Goal: Find specific page/section: Find specific page/section

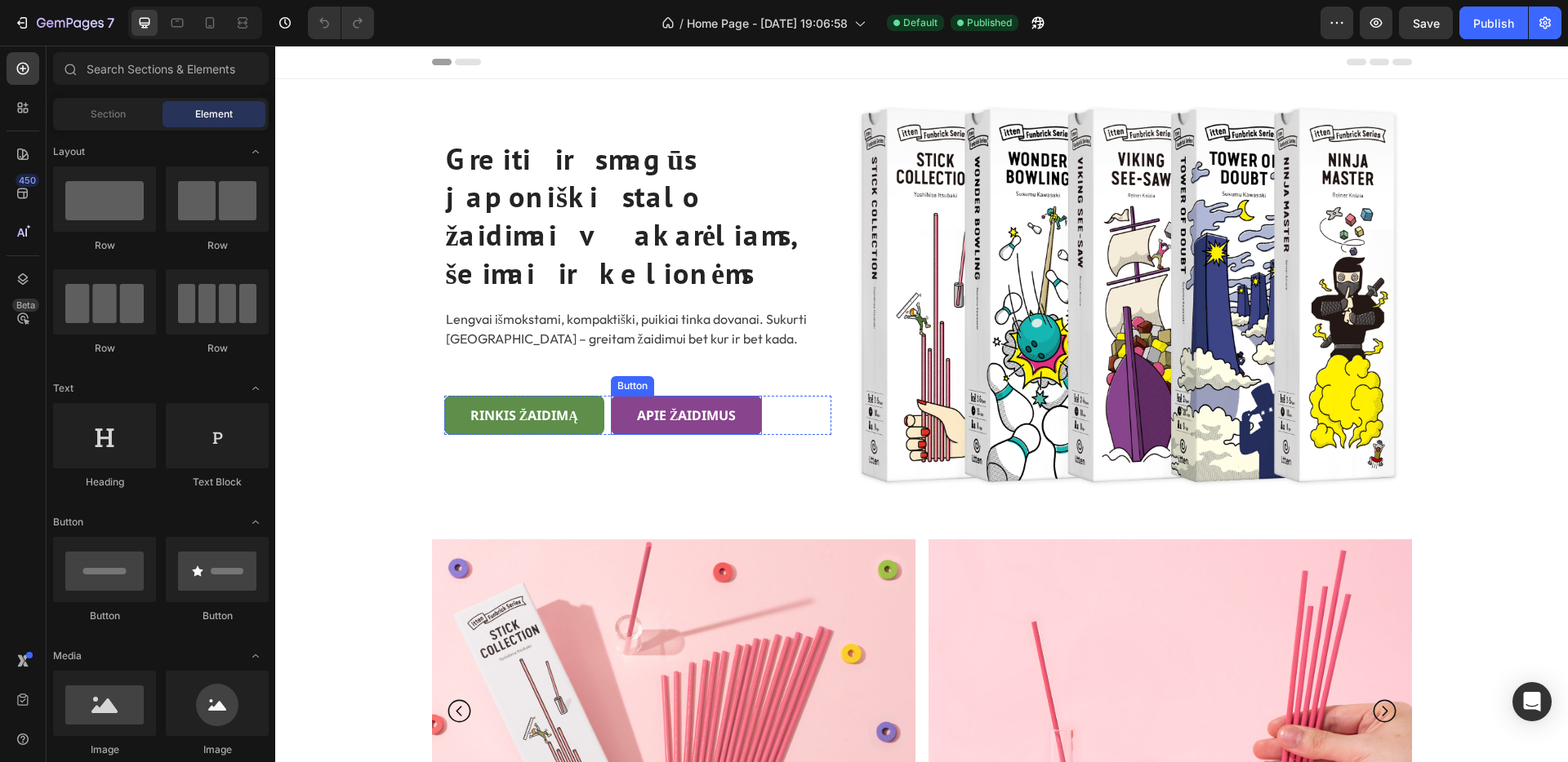
click at [749, 396] on link "apie žaidimus" at bounding box center [687, 415] width 152 height 39
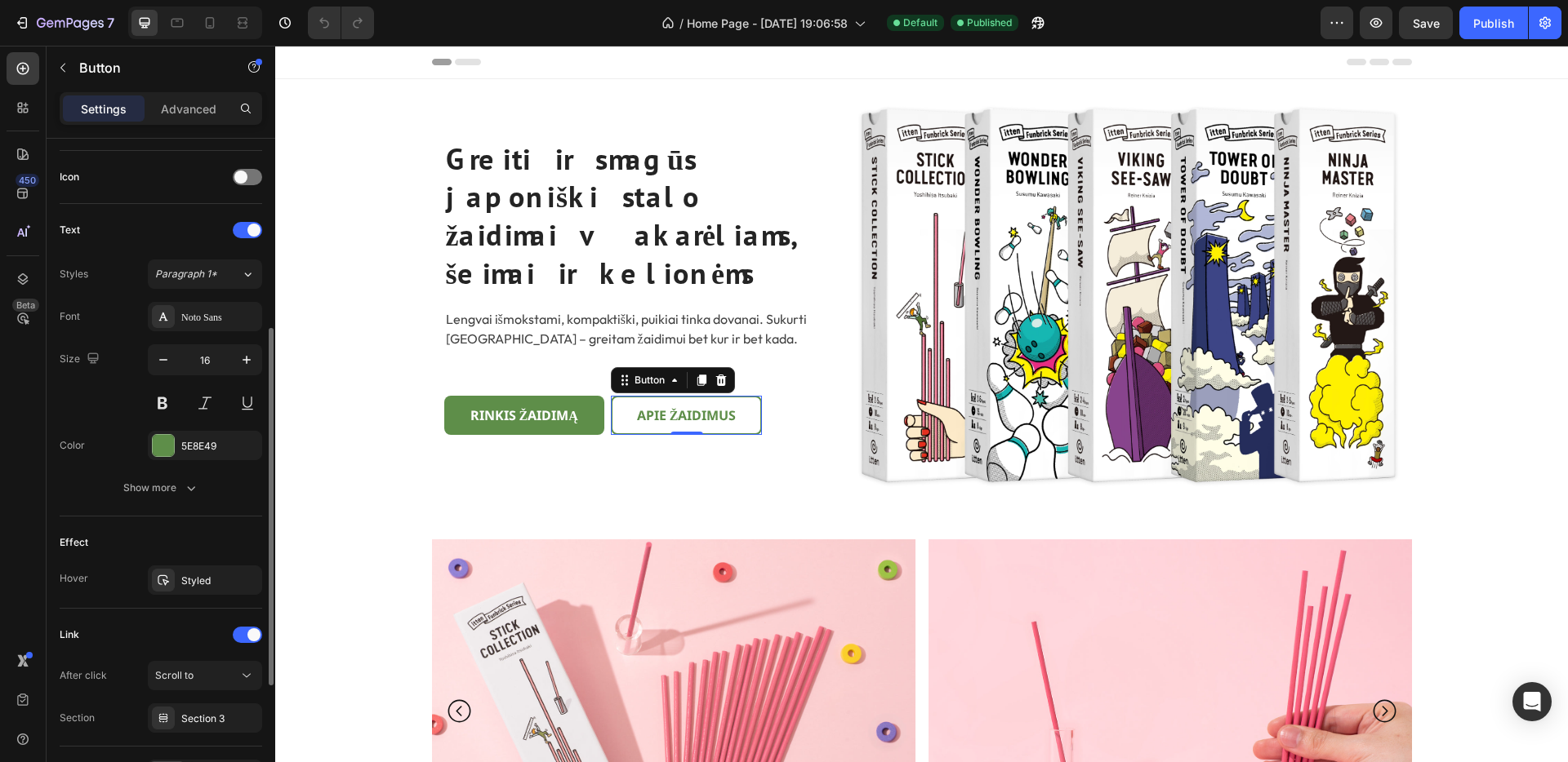
scroll to position [585, 0]
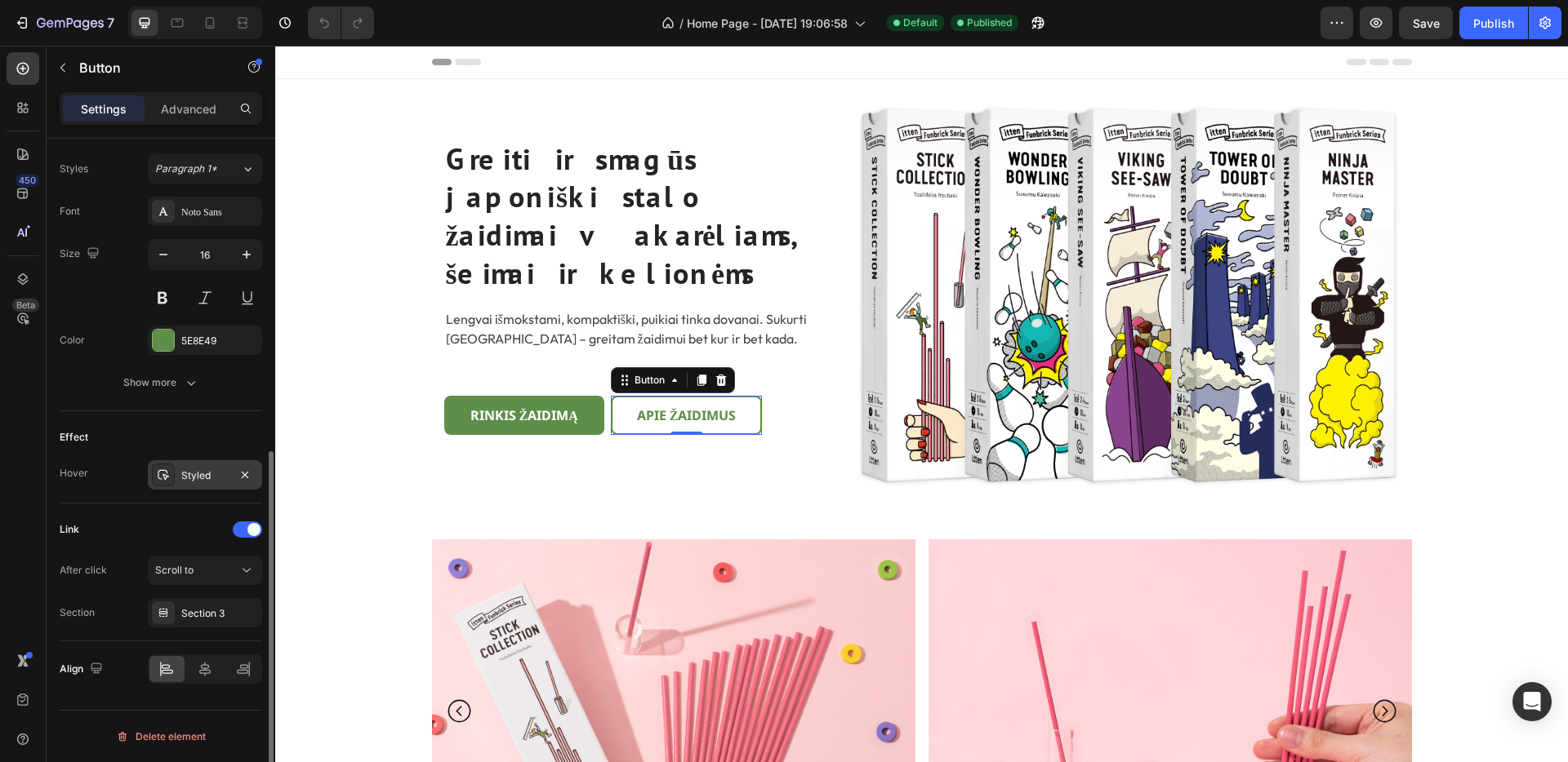
click at [204, 485] on div "Styled" at bounding box center [205, 475] width 114 height 29
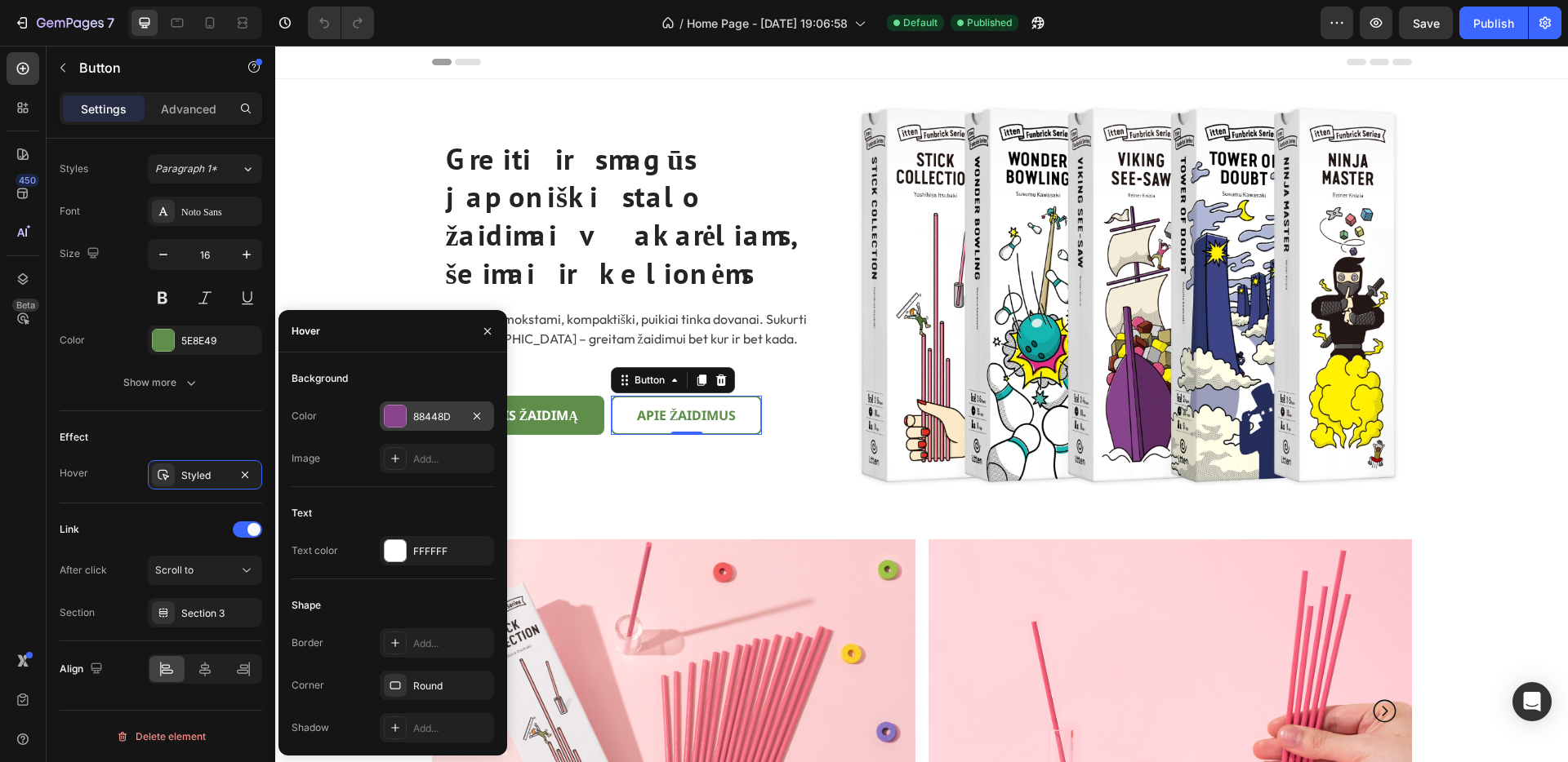
click at [442, 413] on div "88448D" at bounding box center [437, 417] width 48 height 14
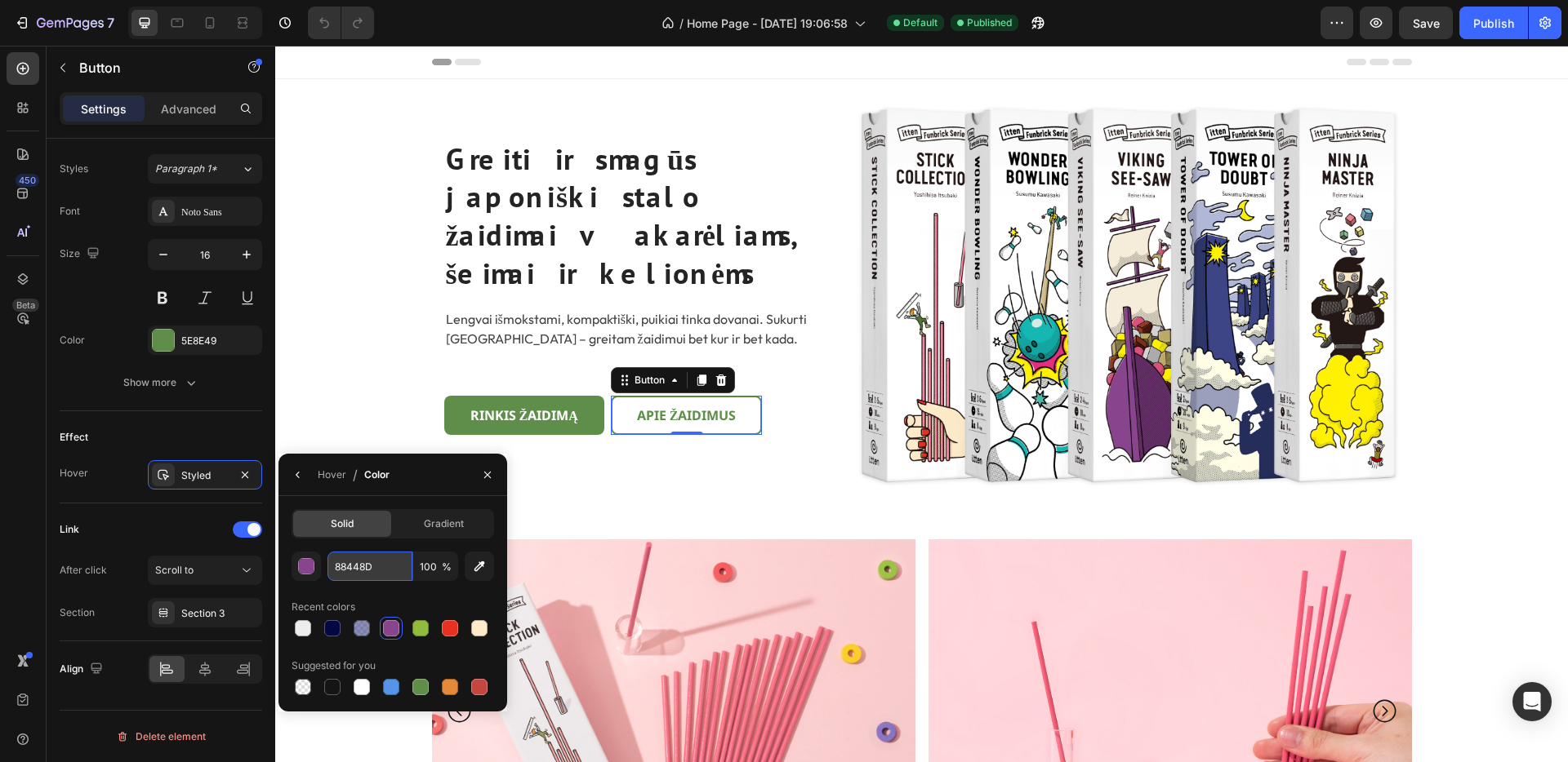
click at [360, 570] on input "88448D" at bounding box center [369, 566] width 85 height 29
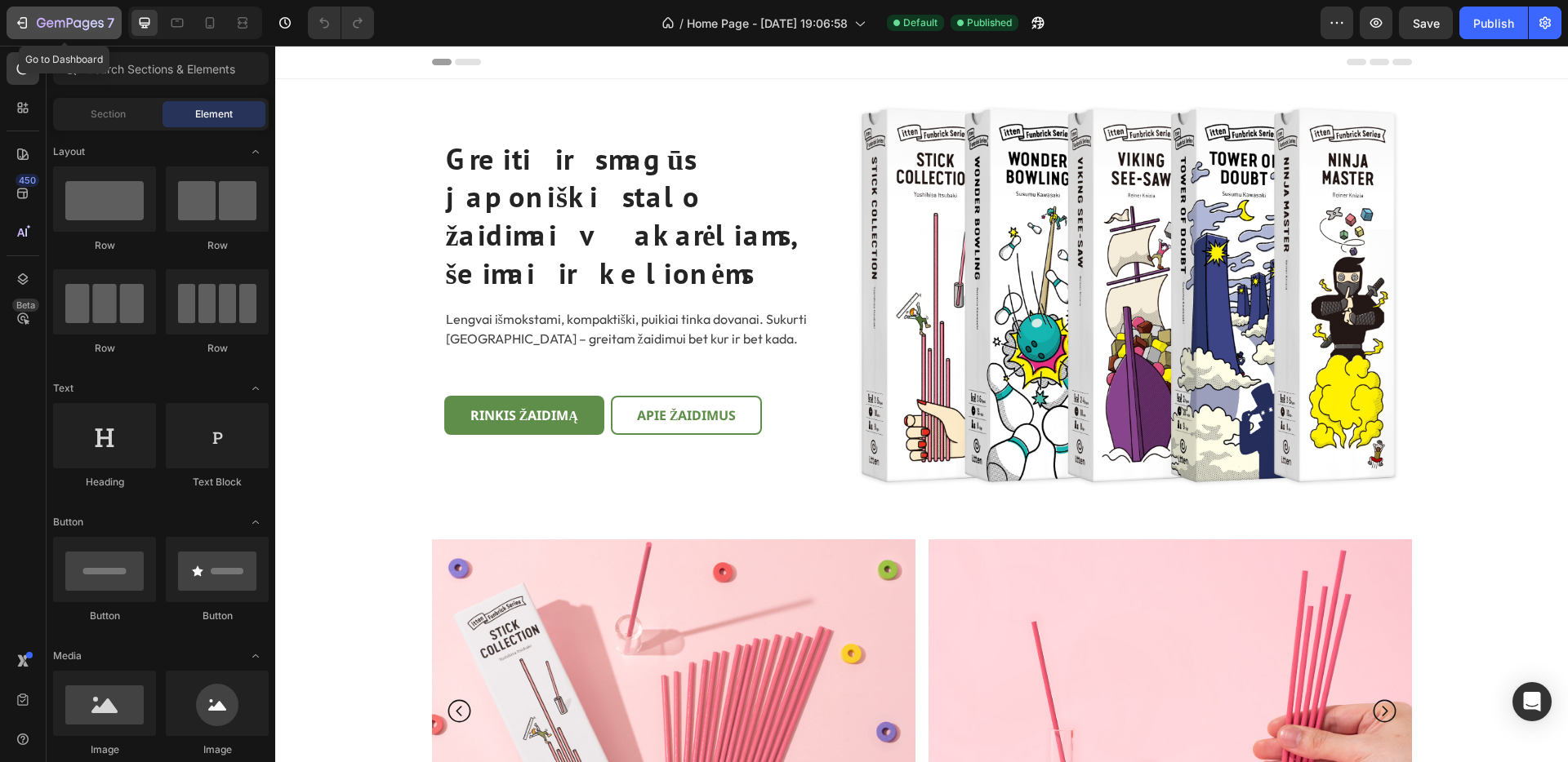
click at [49, 26] on icon "button" at bounding box center [50, 24] width 8 height 8
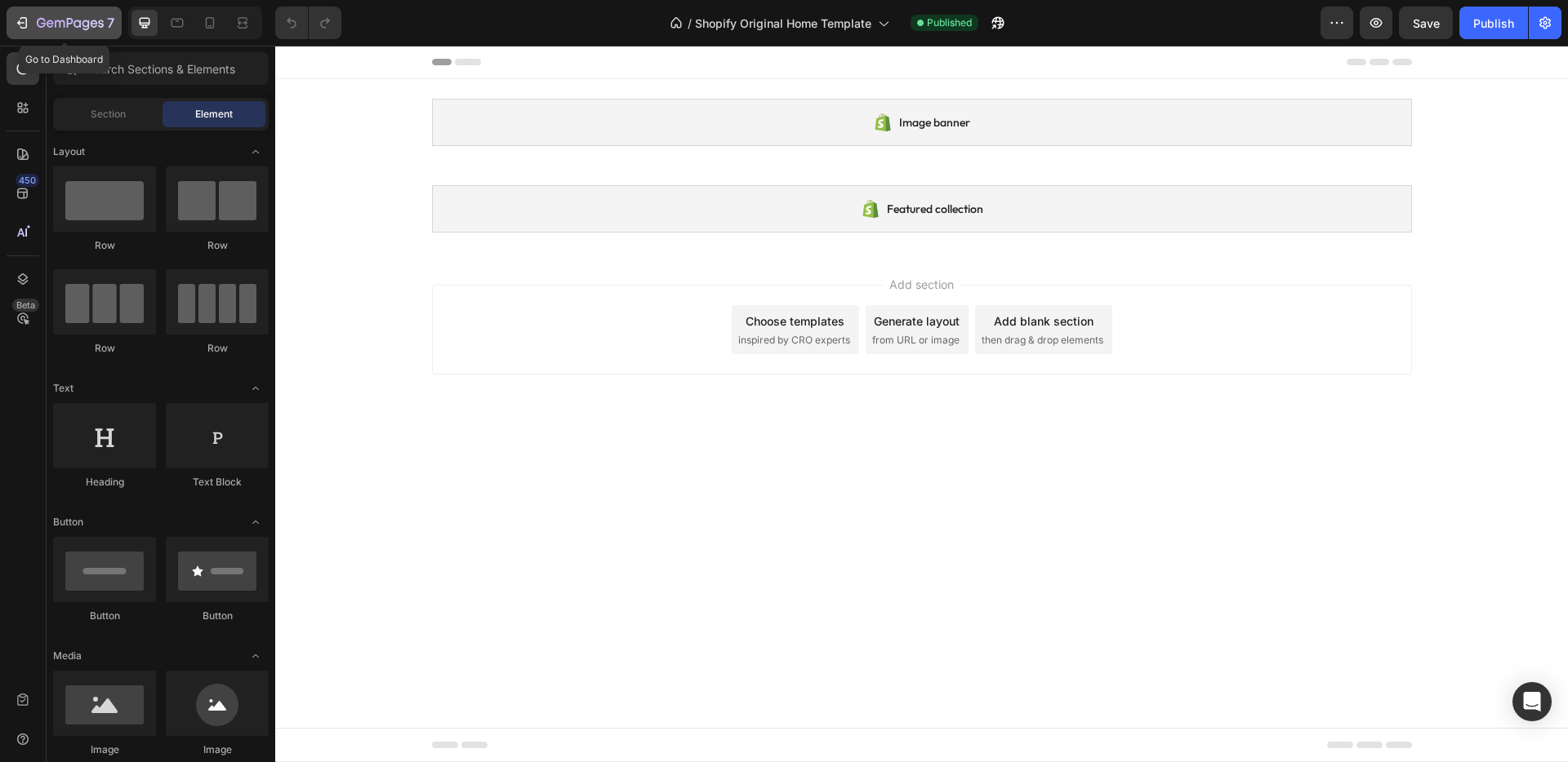
click at [28, 21] on icon "button" at bounding box center [22, 22] width 16 height 16
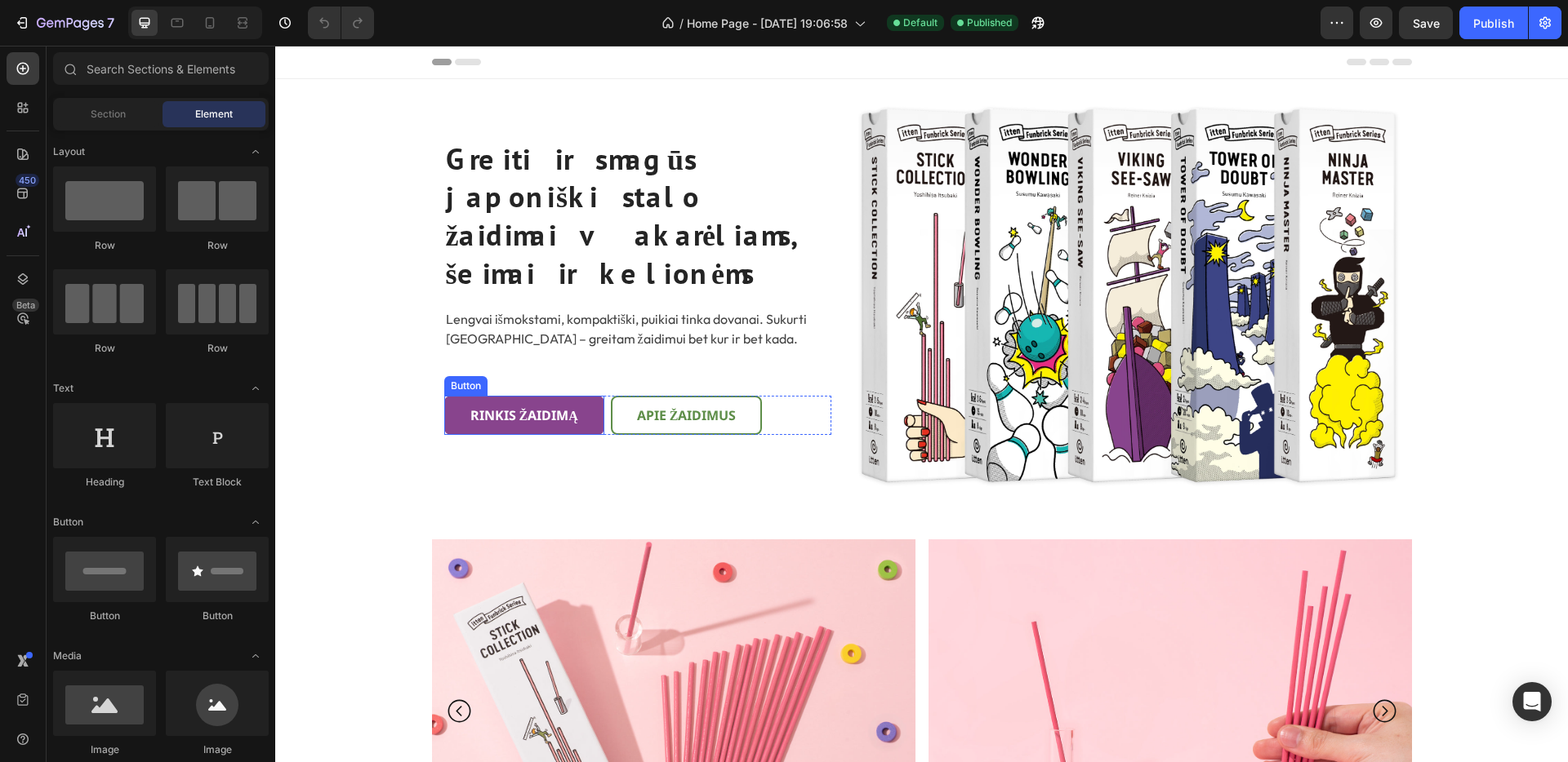
click at [590, 396] on link "Rinkis žaidimą" at bounding box center [524, 415] width 160 height 39
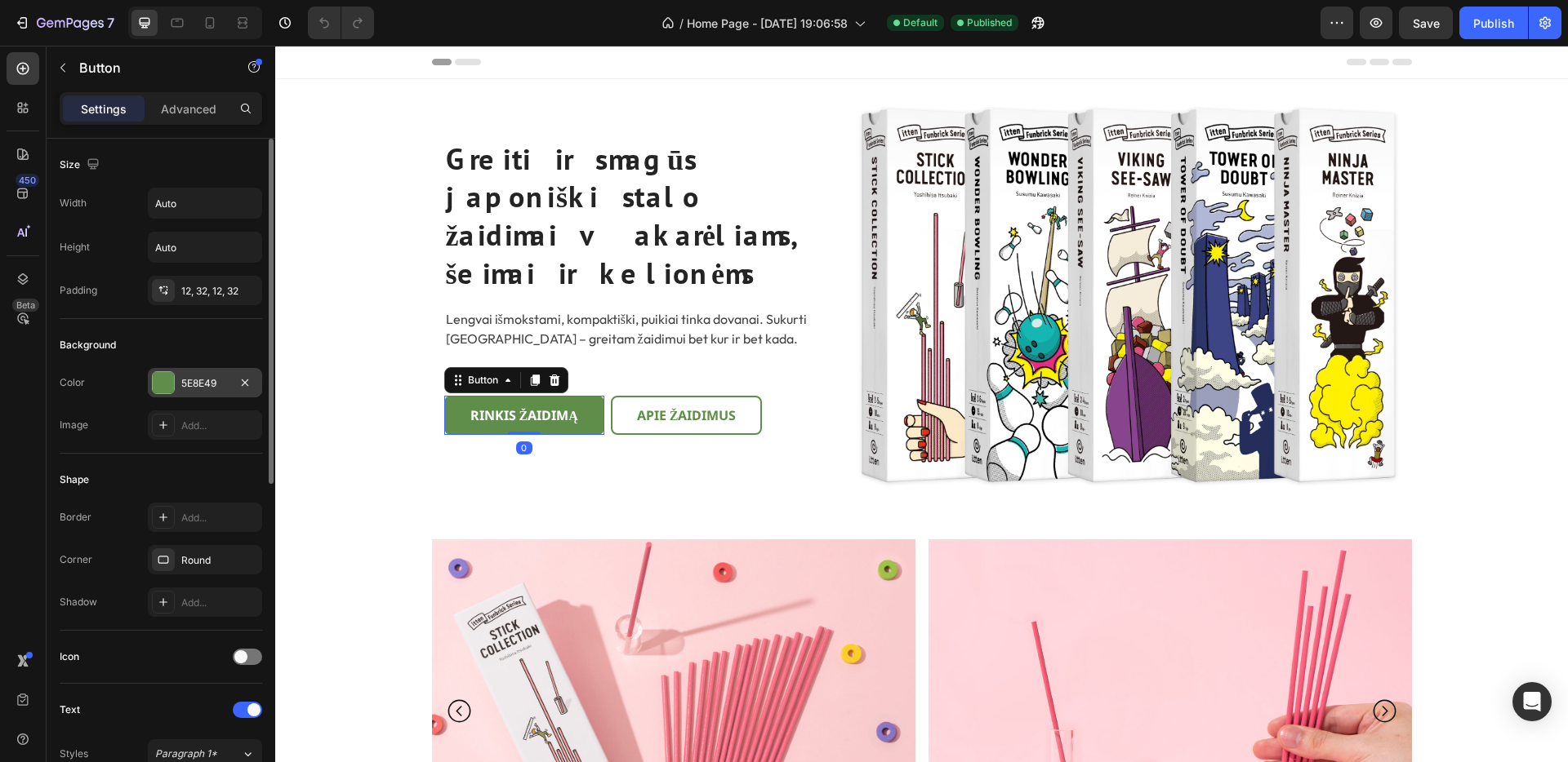
click at [193, 379] on div "5E8E49" at bounding box center [206, 383] width 48 height 14
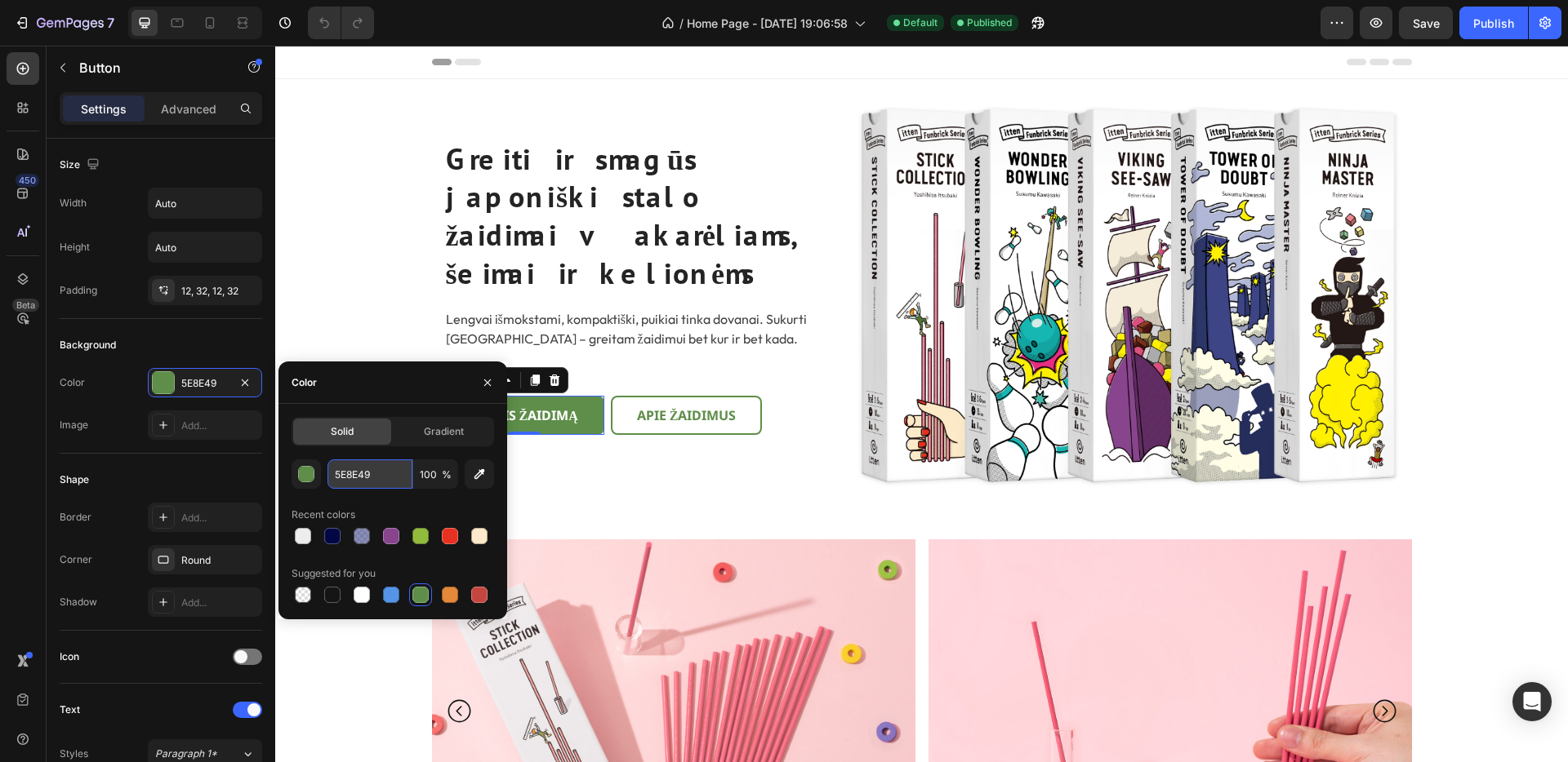
click at [353, 473] on input "5E8E49" at bounding box center [369, 474] width 85 height 29
click at [353, 474] on input "5E8E49" at bounding box center [369, 474] width 85 height 29
click at [189, 336] on div "Background" at bounding box center [161, 344] width 203 height 26
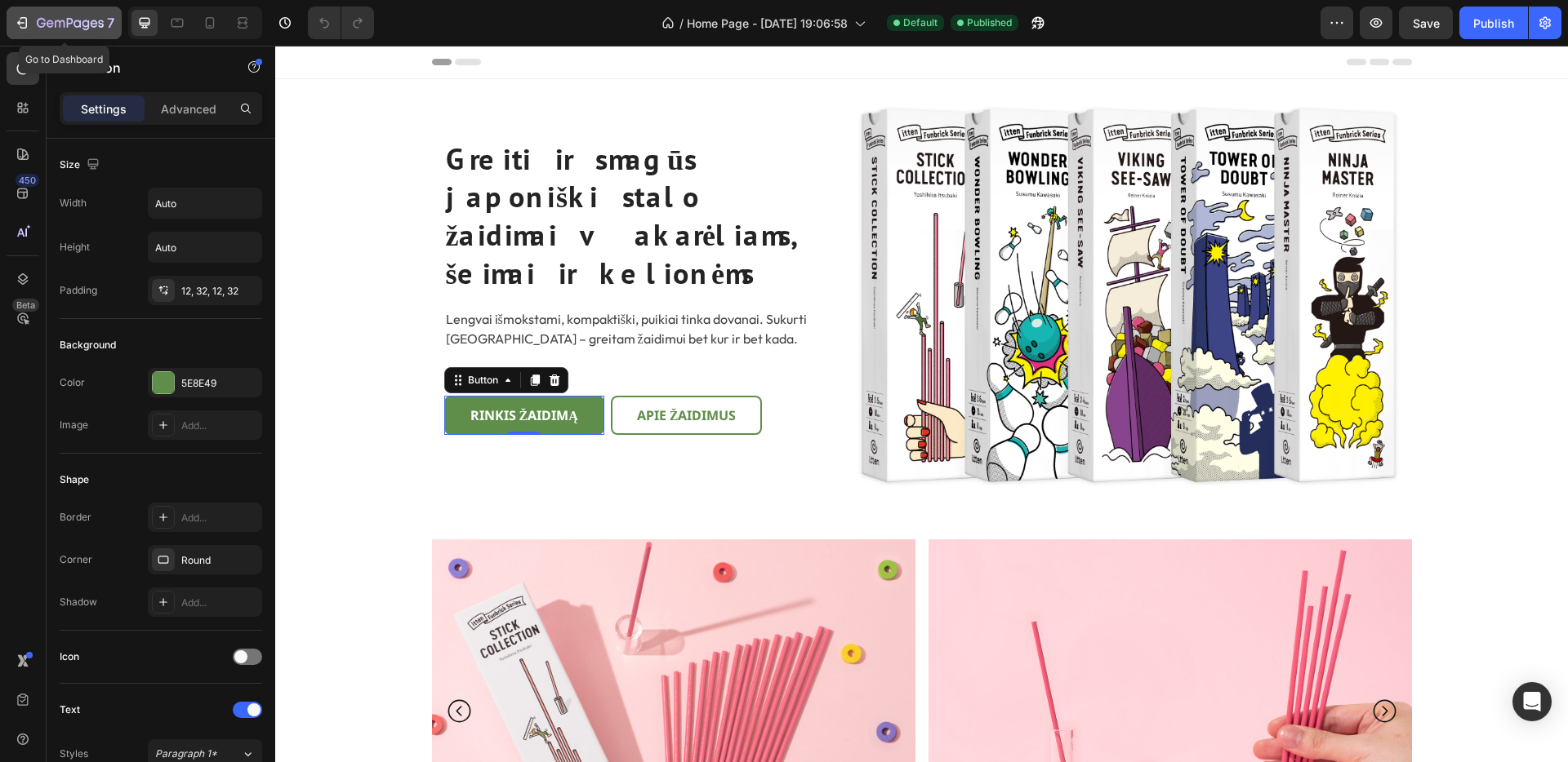
click at [37, 22] on icon "button" at bounding box center [41, 23] width 9 height 10
